Goal: Browse casually

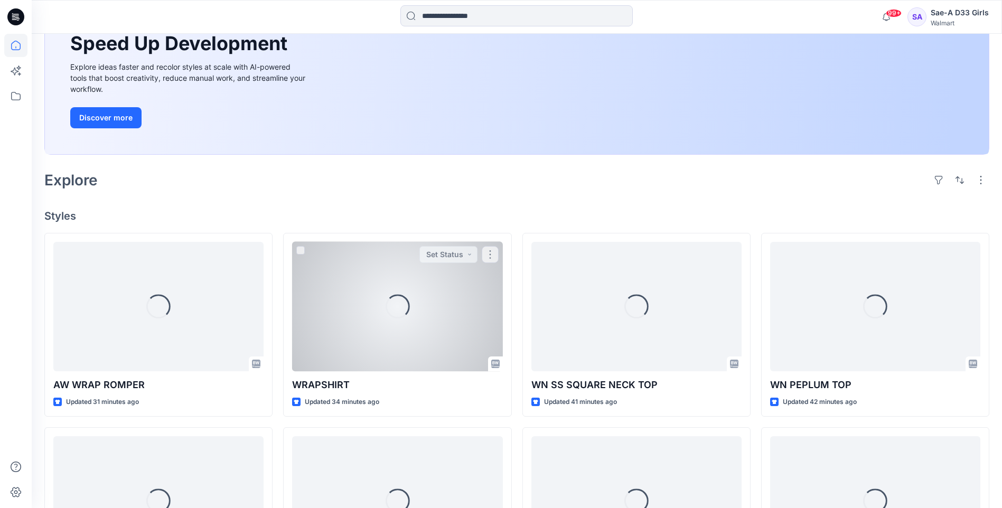
scroll to position [279, 0]
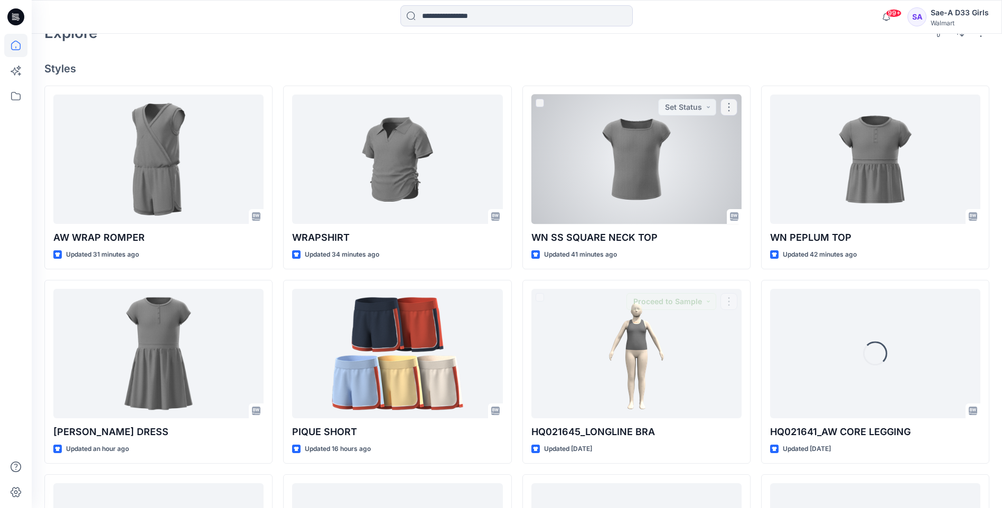
click at [619, 167] on div at bounding box center [636, 159] width 210 height 129
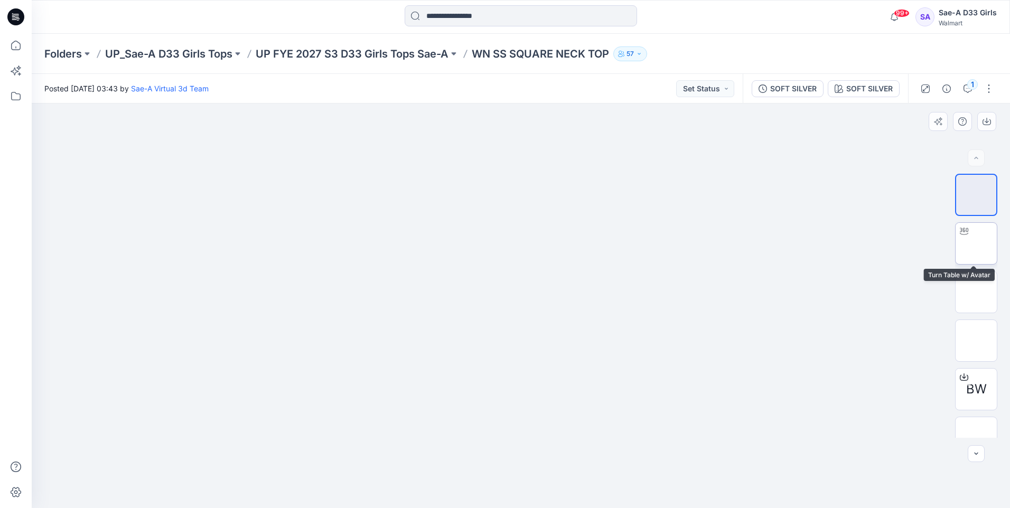
click at [976, 244] on img at bounding box center [976, 244] width 0 height 0
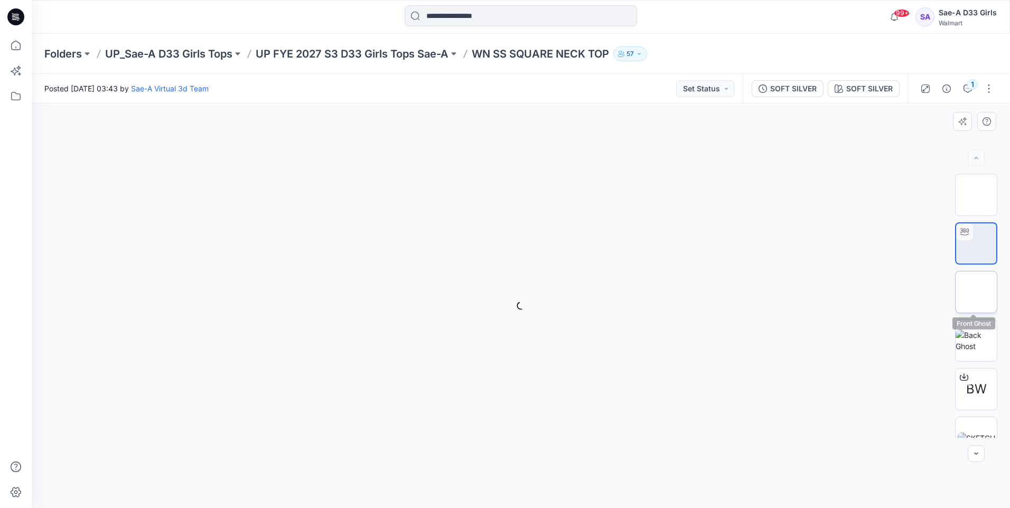
click at [976, 292] on img at bounding box center [976, 292] width 0 height 0
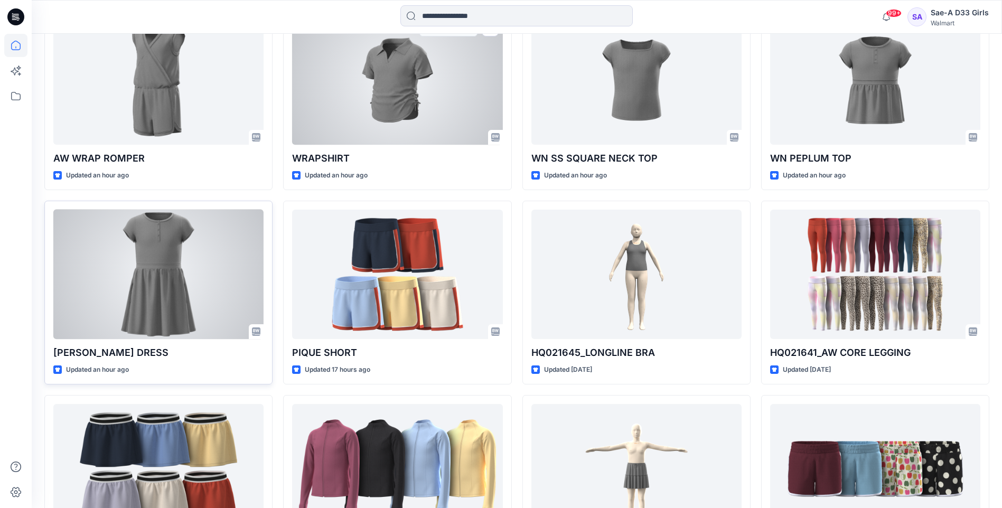
scroll to position [321, 0]
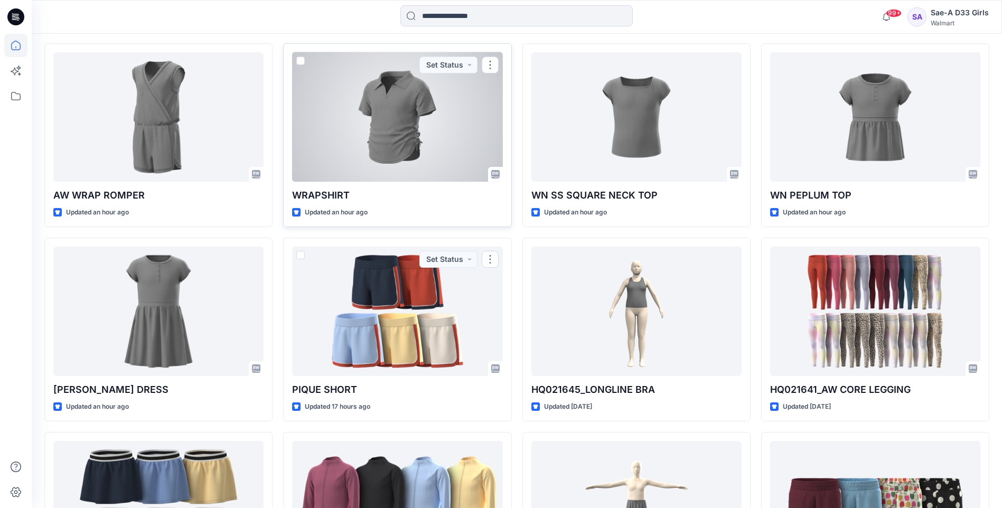
click at [381, 153] on div at bounding box center [397, 116] width 210 height 129
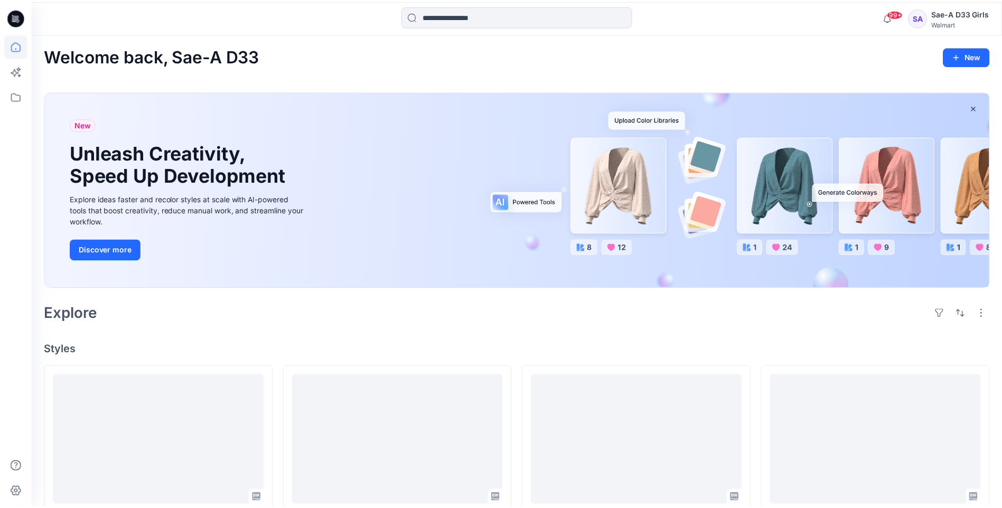
scroll to position [321, 0]
